Goal: Transaction & Acquisition: Purchase product/service

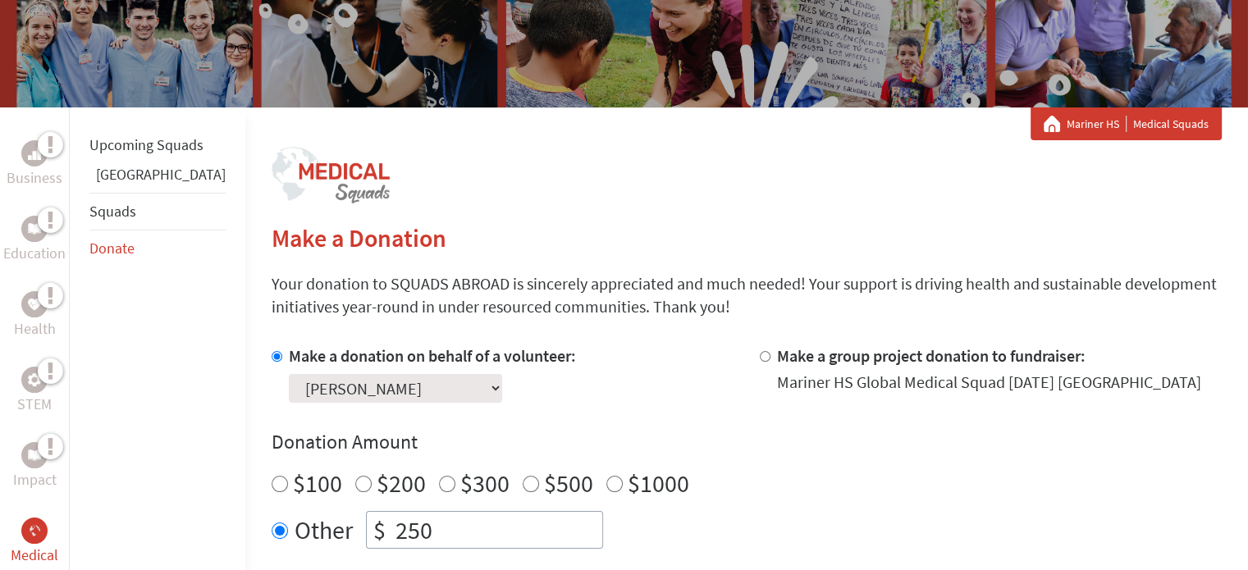
scroll to position [197, 0]
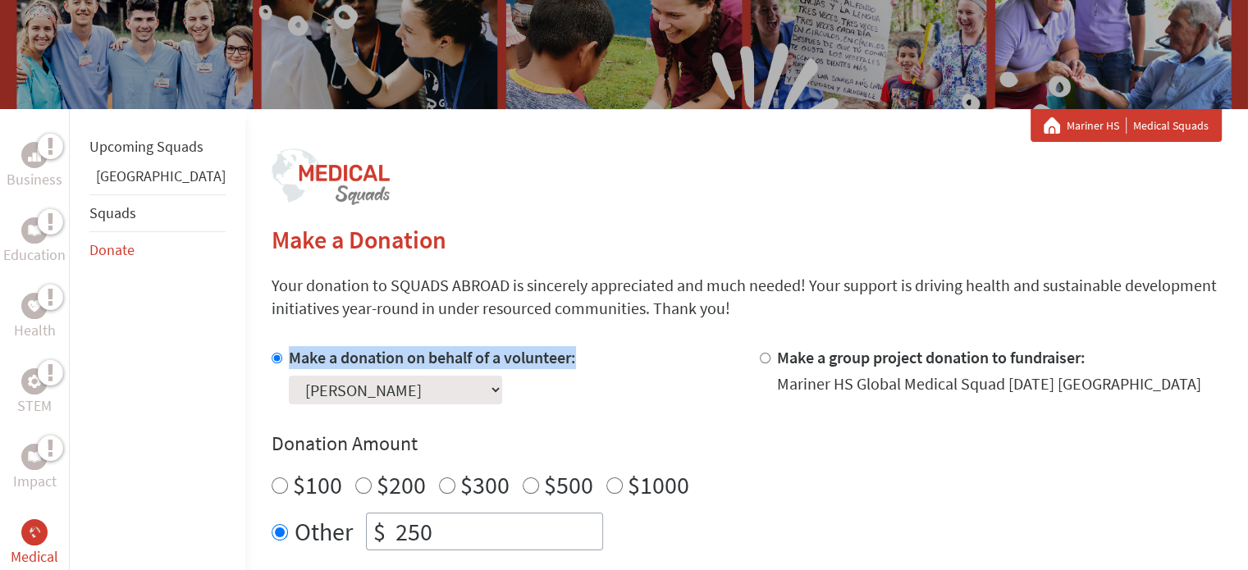
drag, startPoint x: 226, startPoint y: 357, endPoint x: 514, endPoint y: 363, distance: 288.1
click at [514, 363] on label "Make a donation on behalf of a volunteer:" at bounding box center [432, 357] width 287 height 21
copy label "Make a donation on behalf of a volunteer:"
click at [514, 363] on label "Make a donation on behalf of a volunteer:" at bounding box center [432, 357] width 287 height 21
click at [282, 363] on input "Make a donation on behalf of a volunteer:" at bounding box center [277, 358] width 11 height 11
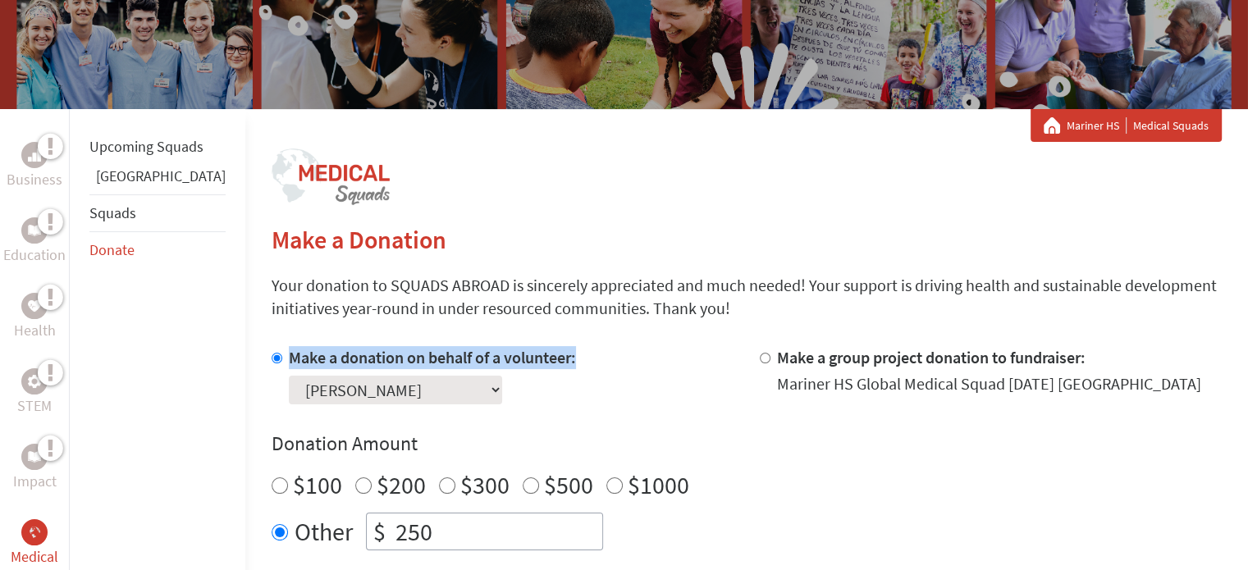
drag, startPoint x: 220, startPoint y: 355, endPoint x: 515, endPoint y: 363, distance: 295.5
click at [515, 363] on div "Make a donation on behalf of a volunteer: Select a volunteer... Alissa Balkaran…" at bounding box center [503, 375] width 462 height 58
copy div "Make a donation on behalf of a volunteer:"
